Goal: Task Accomplishment & Management: Use online tool/utility

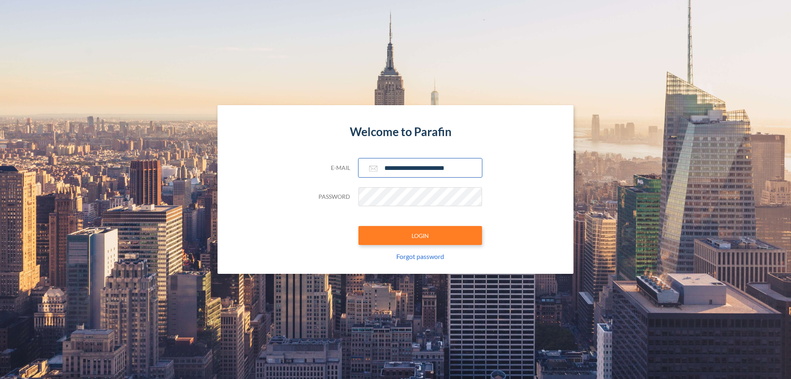
type input "**********"
click at [420, 235] on button "LOGIN" at bounding box center [421, 235] width 124 height 19
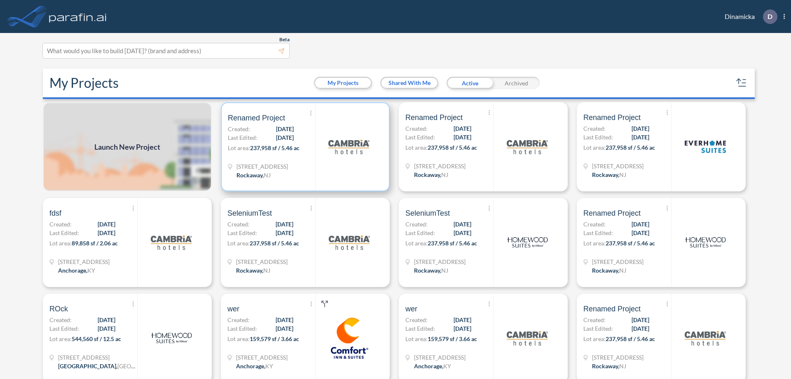
scroll to position [2, 0]
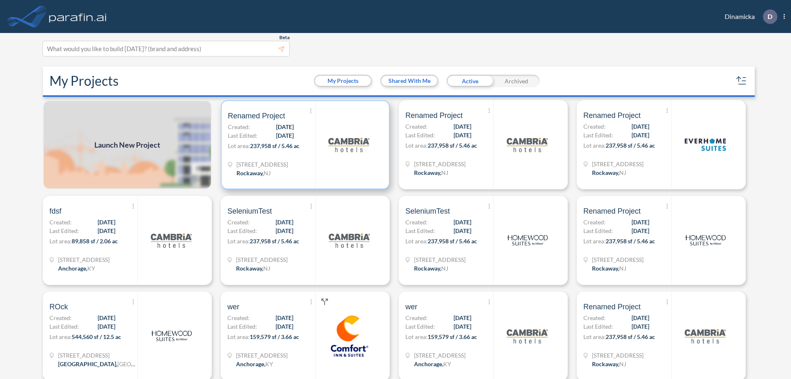
click at [304, 145] on p "Lot area: 237,958 sf / 5.46 ac" at bounding box center [271, 147] width 87 height 12
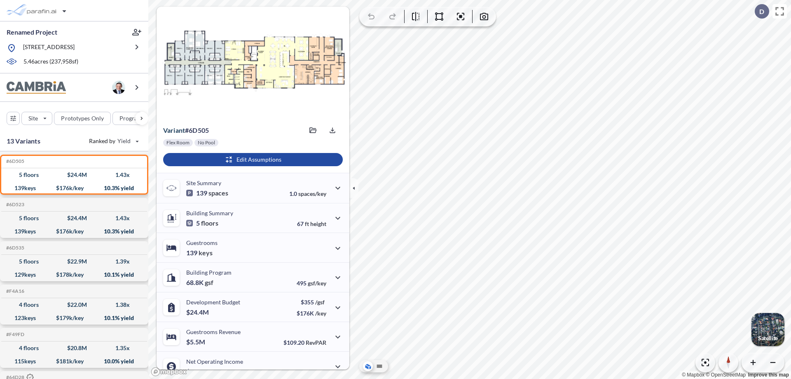
scroll to position [42, 0]
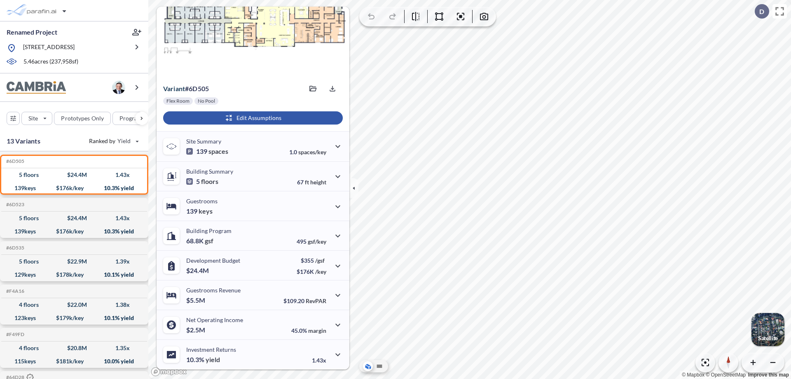
click at [252, 118] on div "button" at bounding box center [253, 117] width 180 height 13
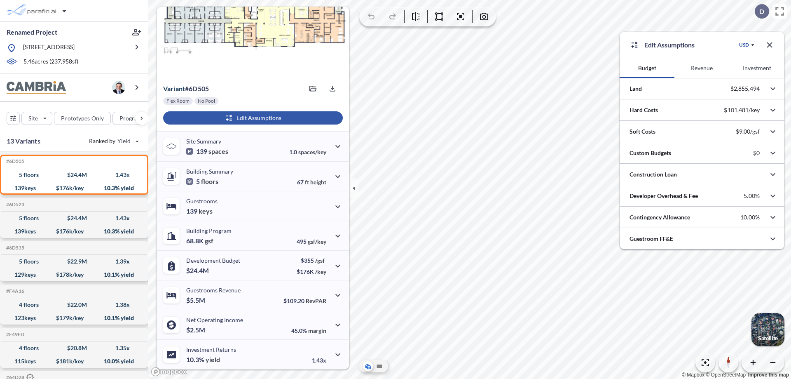
click at [702, 68] on button "Revenue" at bounding box center [702, 68] width 55 height 20
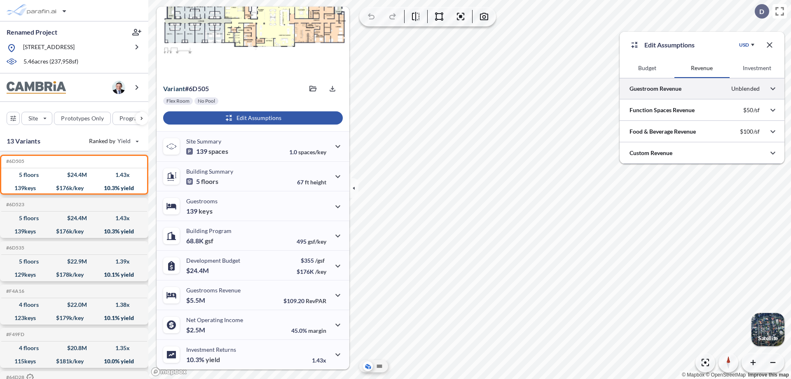
click at [702, 89] on div at bounding box center [702, 88] width 165 height 21
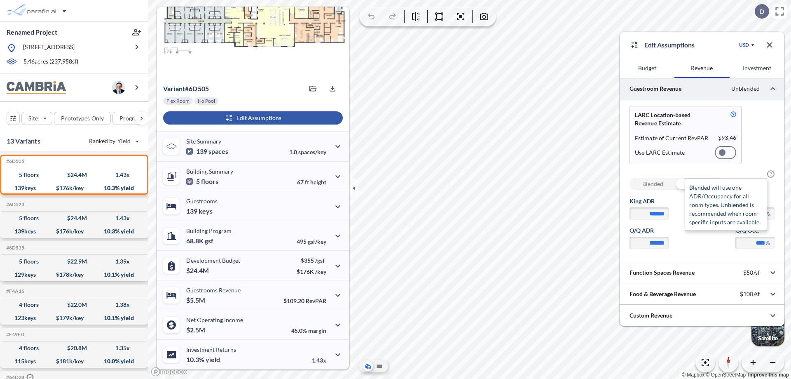
click at [771, 174] on span "?" at bounding box center [770, 173] width 7 height 7
